Goal: Task Accomplishment & Management: Manage account settings

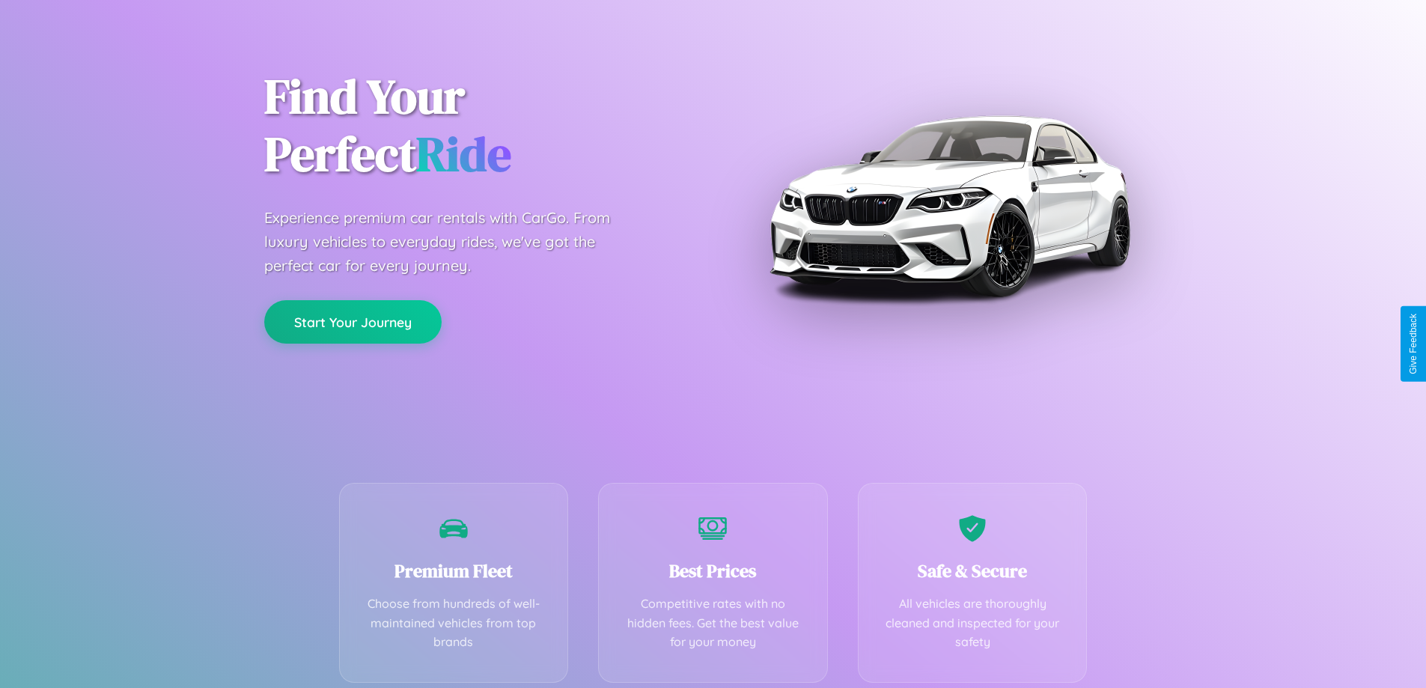
scroll to position [295, 0]
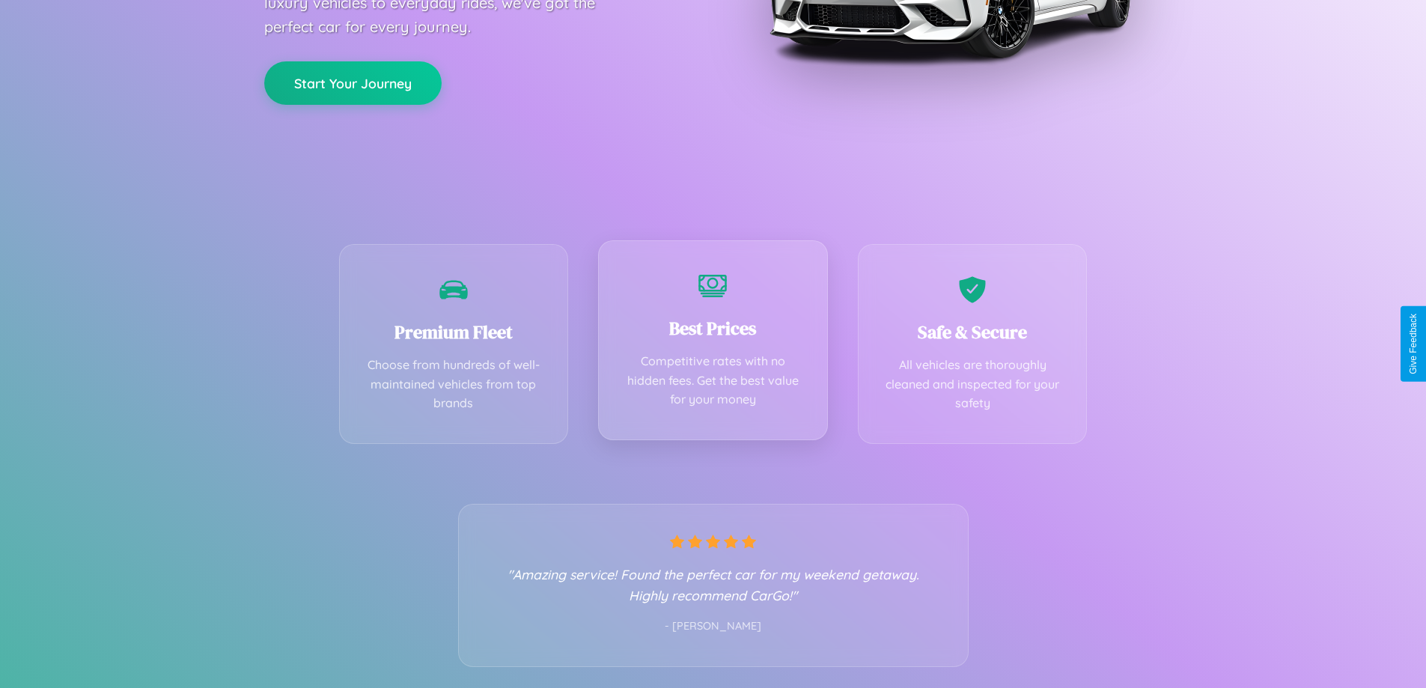
click at [712, 344] on div "Best Prices Competitive rates with no hidden fees. Get the best value for your …" at bounding box center [713, 340] width 230 height 200
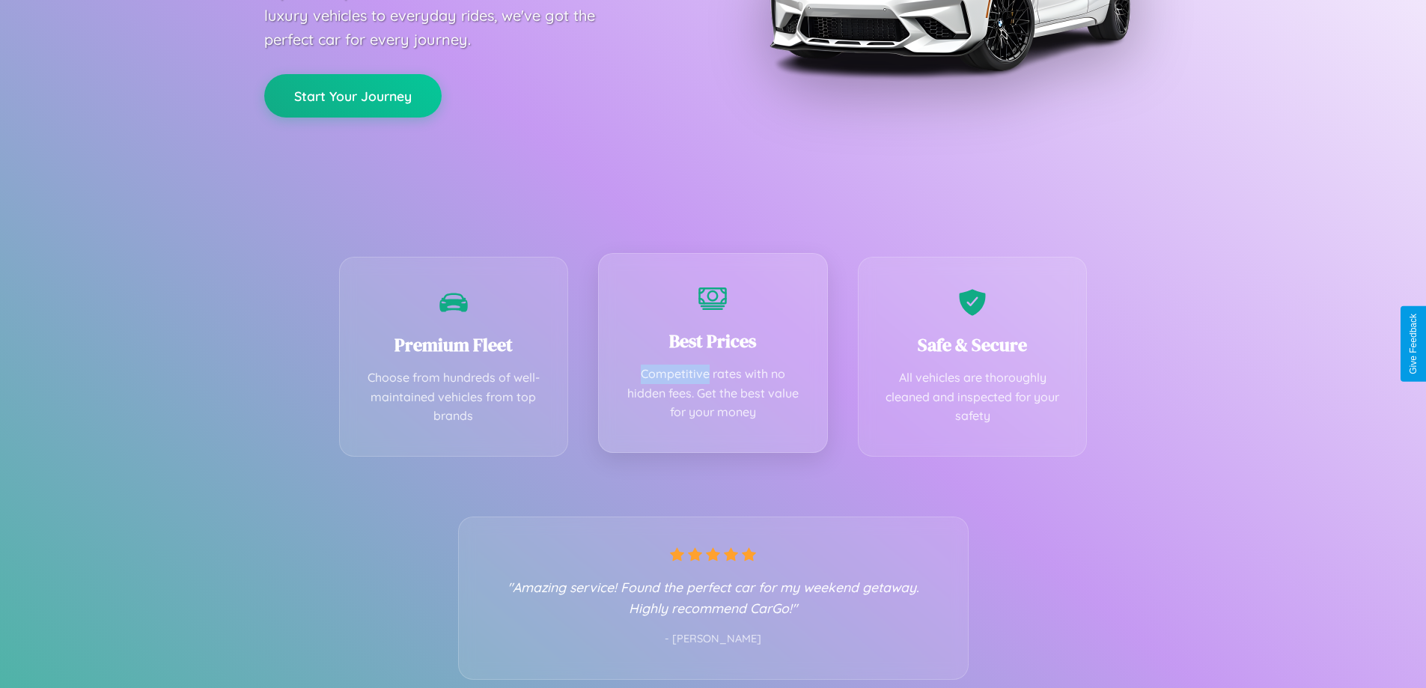
scroll to position [0, 0]
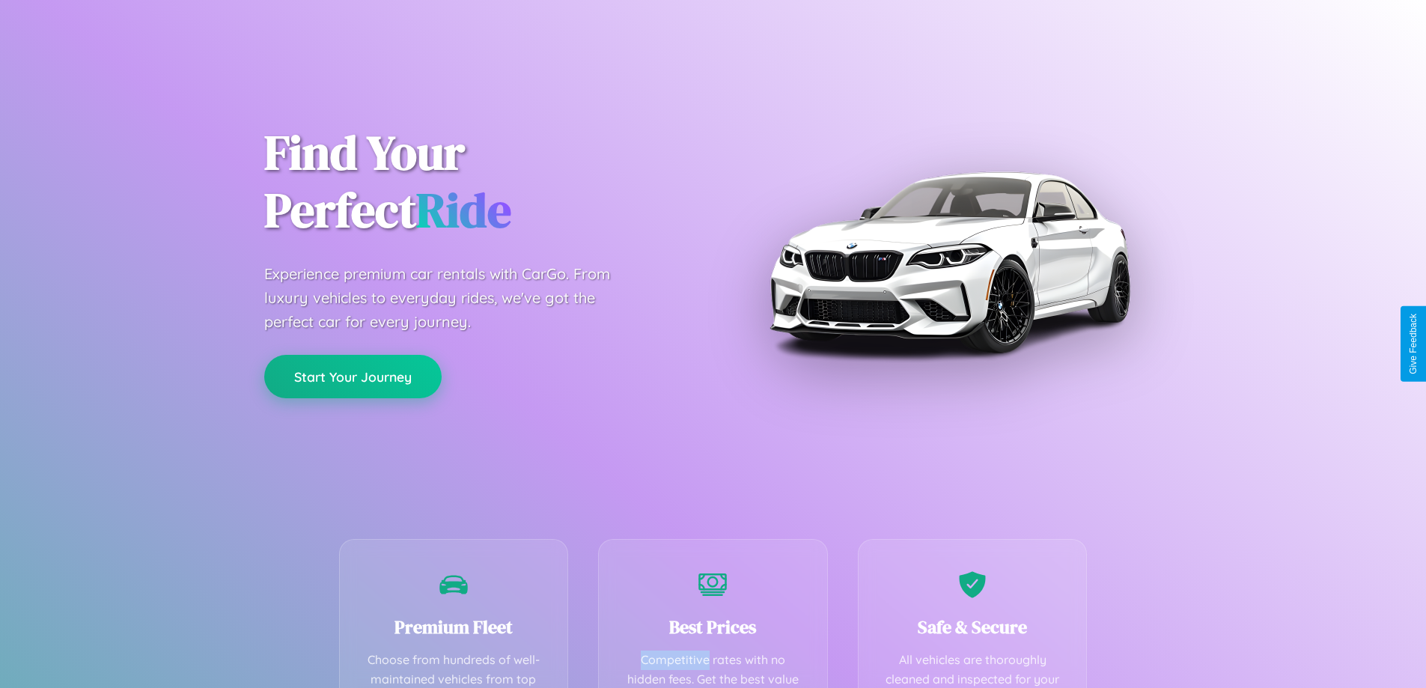
click at [352, 376] on button "Start Your Journey" at bounding box center [352, 376] width 177 height 43
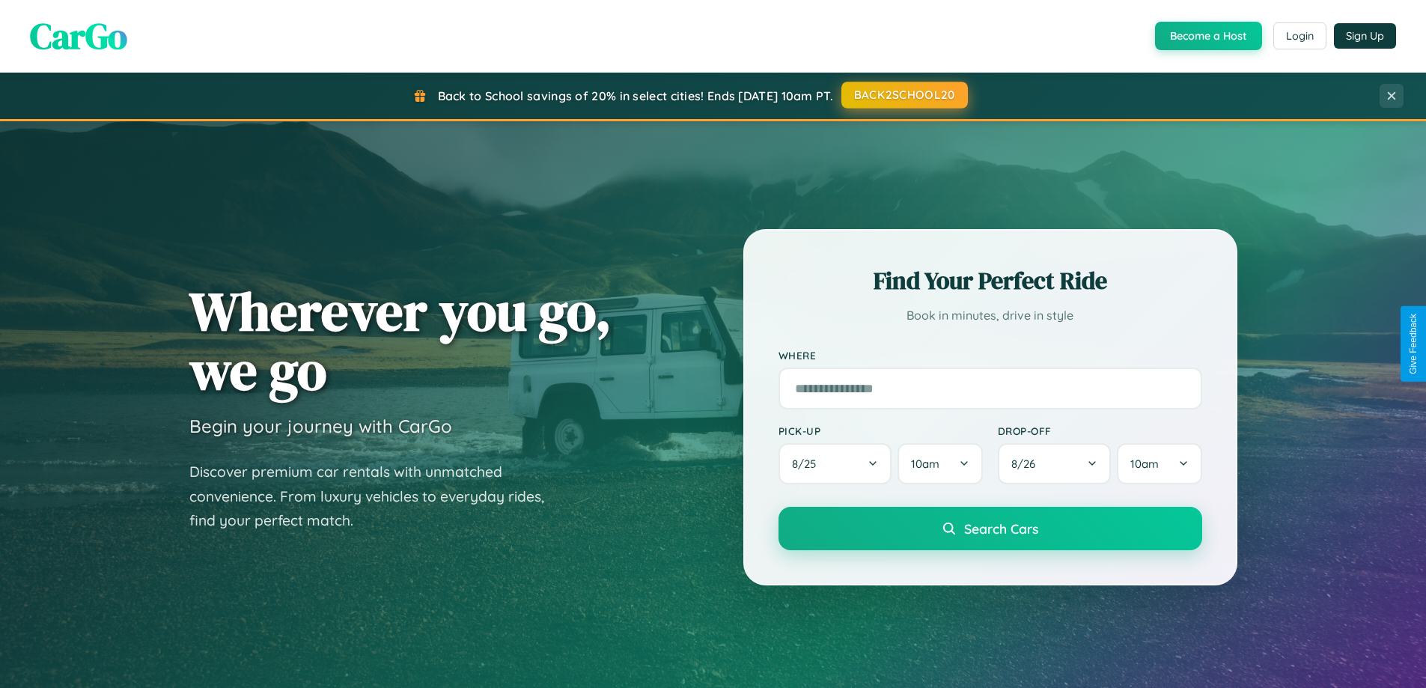
click at [903, 95] on button "BACK2SCHOOL20" at bounding box center [904, 95] width 126 height 27
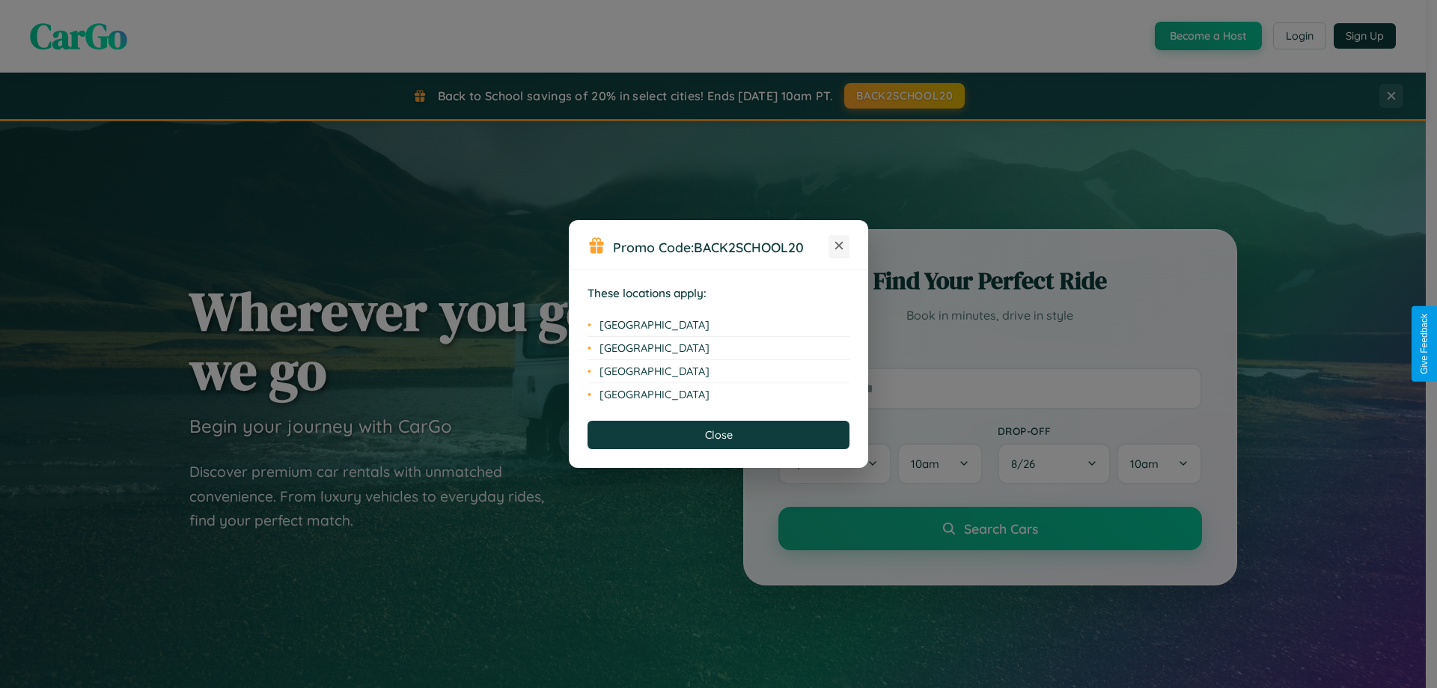
click at [839, 246] on icon at bounding box center [839, 246] width 8 height 8
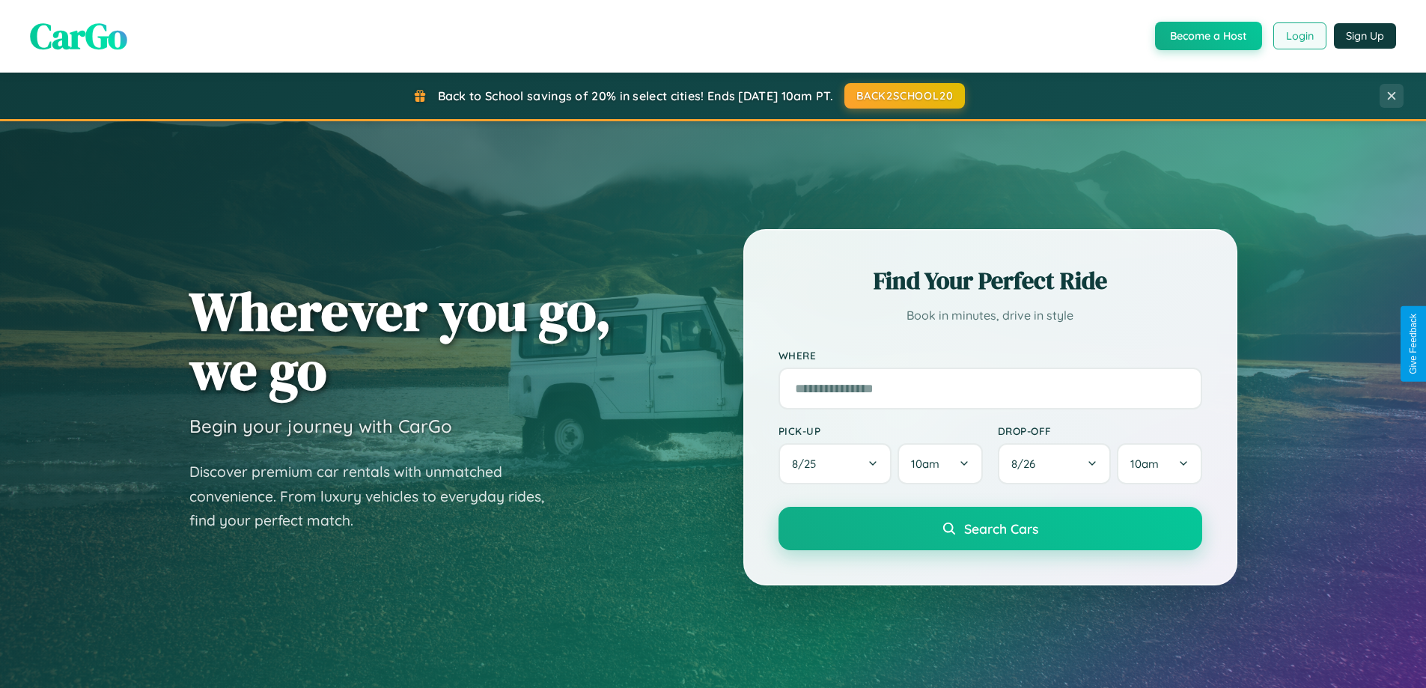
click at [1298, 36] on button "Login" at bounding box center [1299, 35] width 53 height 27
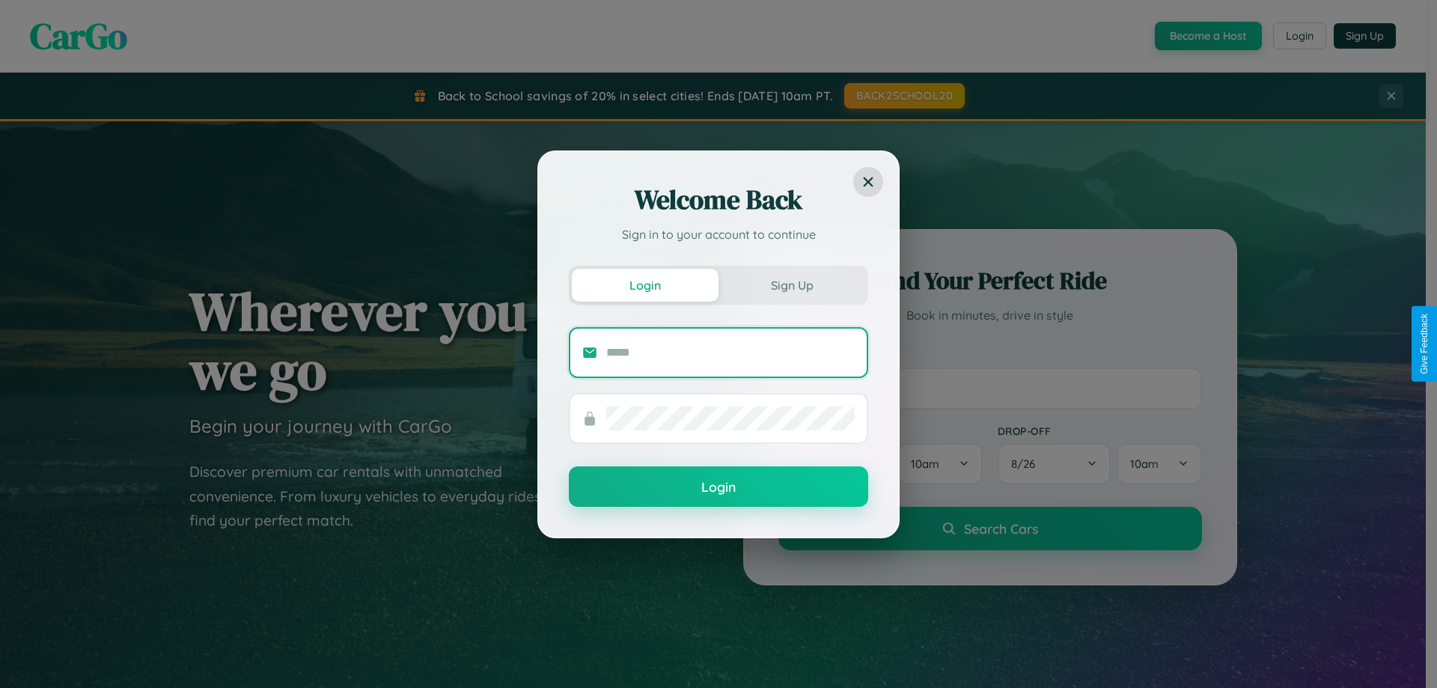
click at [730, 352] on input "text" at bounding box center [730, 353] width 248 height 24
type input "**********"
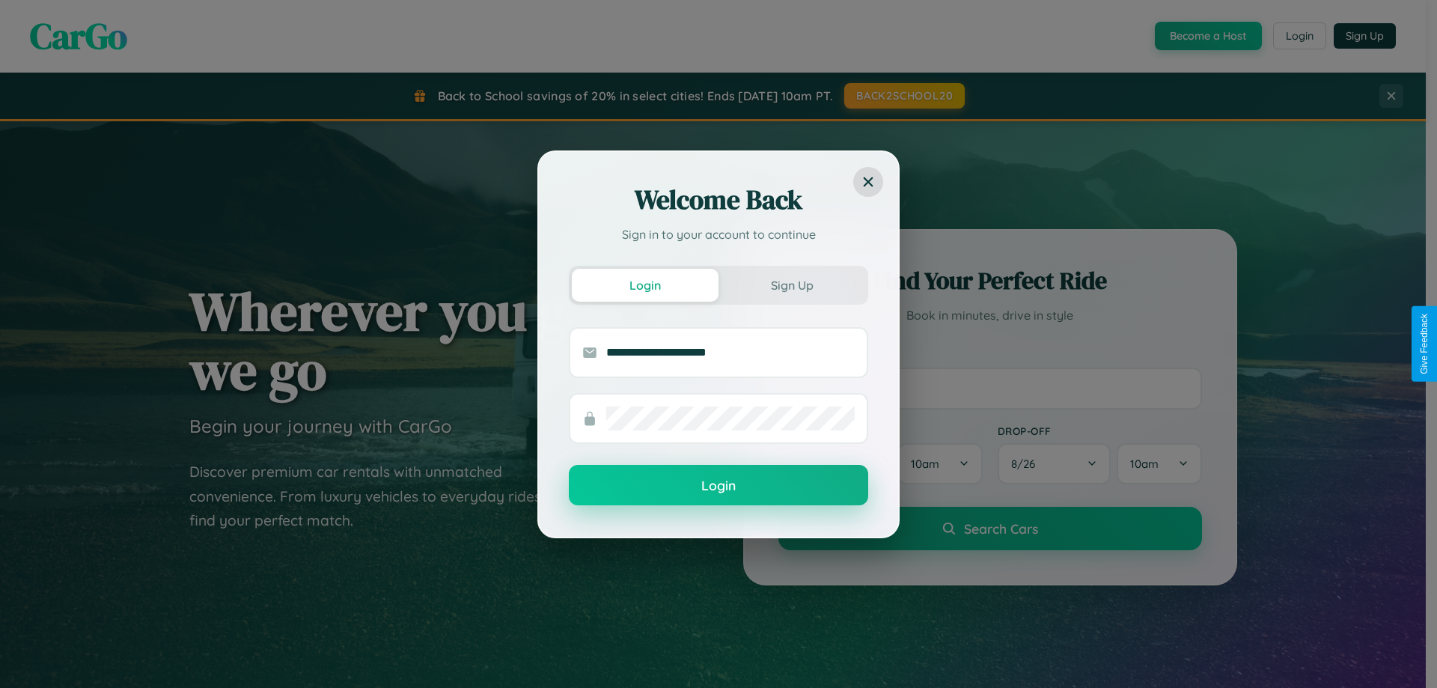
click at [718, 485] on button "Login" at bounding box center [718, 485] width 299 height 40
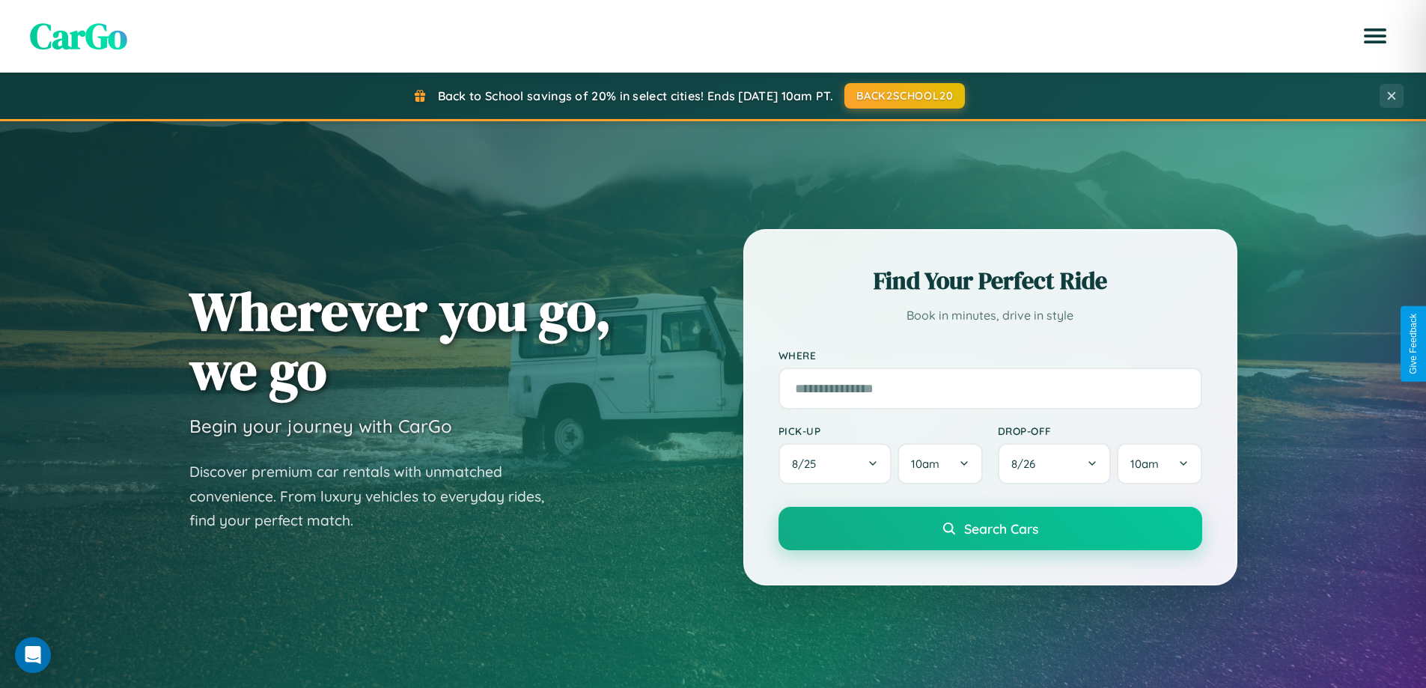
scroll to position [44, 0]
